Goal: Check status: Check status

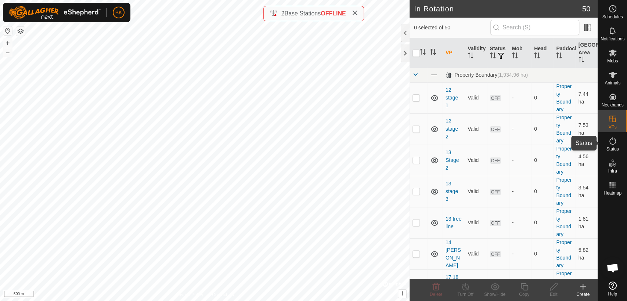
click at [612, 137] on icon at bounding box center [612, 141] width 9 height 9
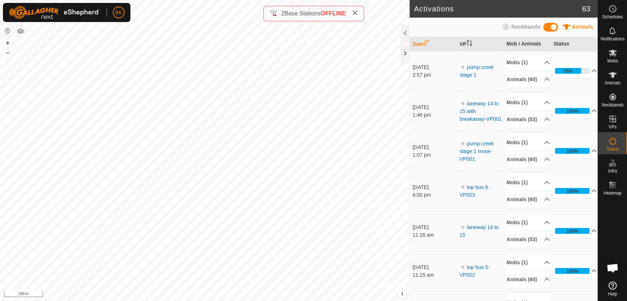
click at [307, 0] on html "BK Schedules Notifications Mobs Animals Neckbands VPs Status Infra Heatmap Help…" at bounding box center [313, 150] width 627 height 301
click at [565, 75] on div "75%" at bounding box center [569, 71] width 10 height 7
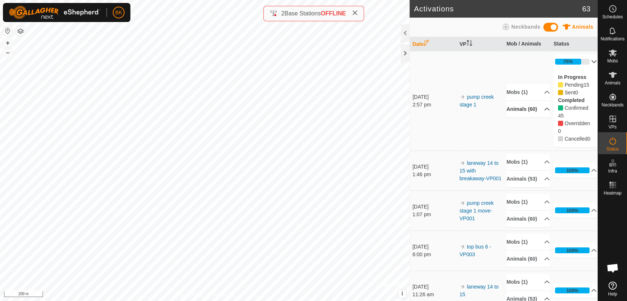
click at [532, 112] on p-accordion-header "Animals (60)" at bounding box center [528, 109] width 43 height 17
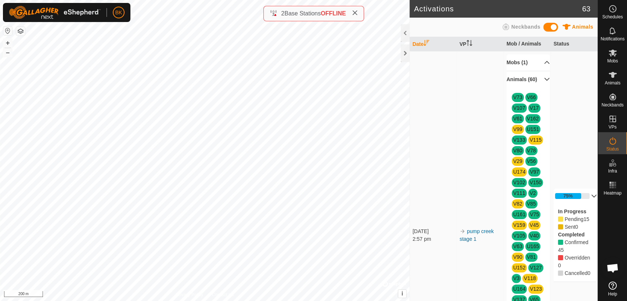
click at [543, 64] on p-accordion-header "Mobs (1)" at bounding box center [528, 62] width 43 height 17
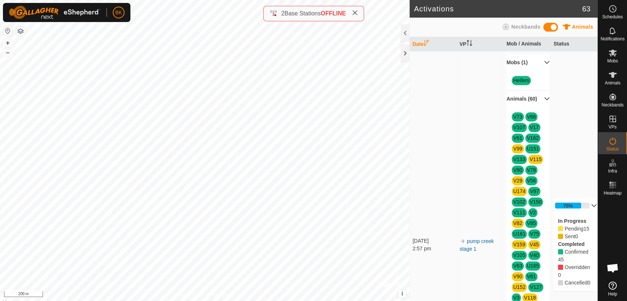
click at [542, 104] on p-accordion-header "Animals (60)" at bounding box center [528, 99] width 43 height 17
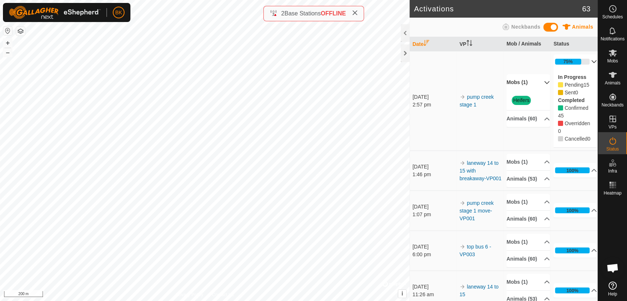
click at [537, 79] on p-accordion-header "Mobs (1)" at bounding box center [528, 82] width 43 height 17
click at [586, 65] on p-accordion-header "75%" at bounding box center [575, 61] width 43 height 15
